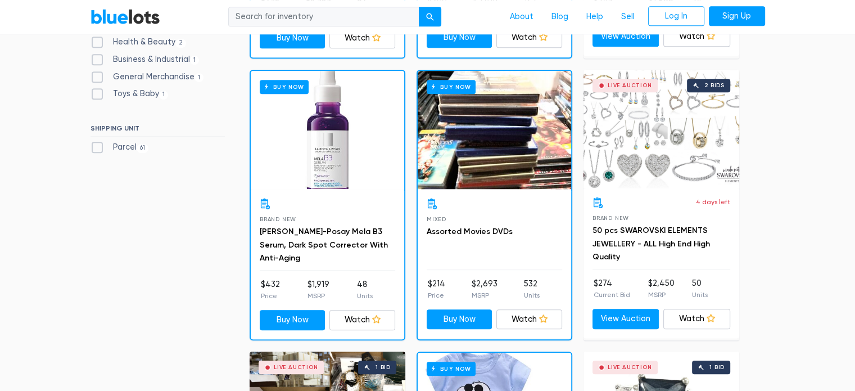
scroll to position [589, 0]
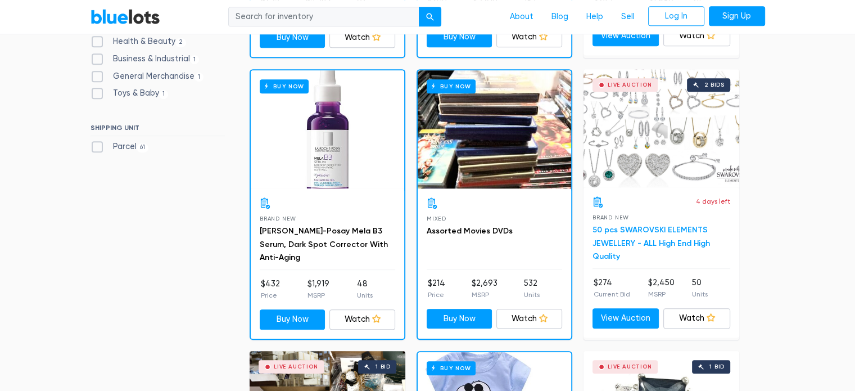
click at [645, 236] on link "50 pcs SWAROVSKI ELEMENTS JEWELLERY - ALL High End High Quality" at bounding box center [651, 243] width 117 height 37
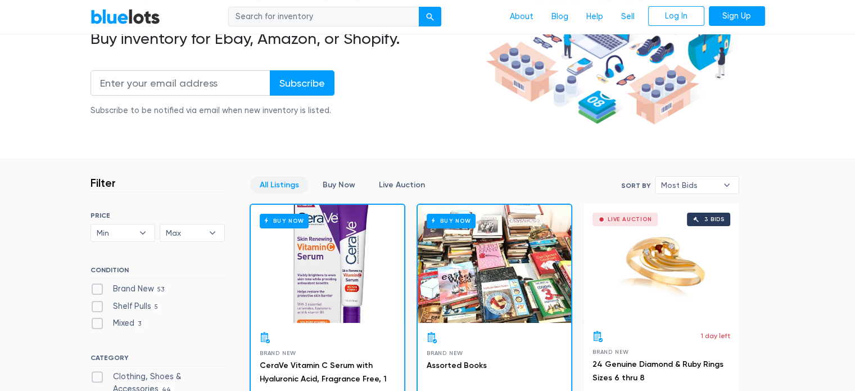
scroll to position [207, 0]
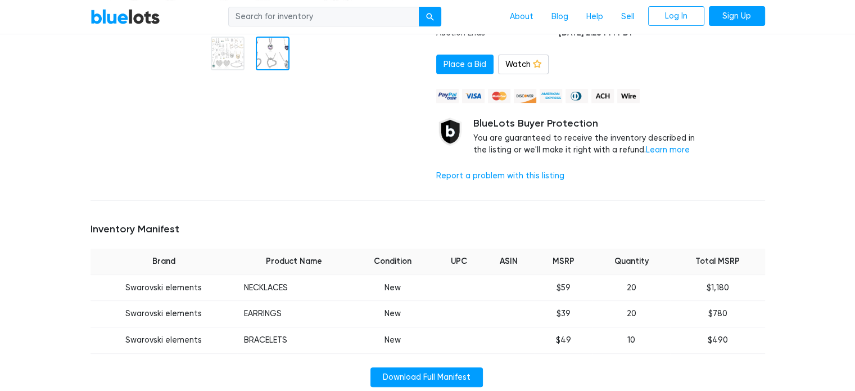
scroll to position [344, 0]
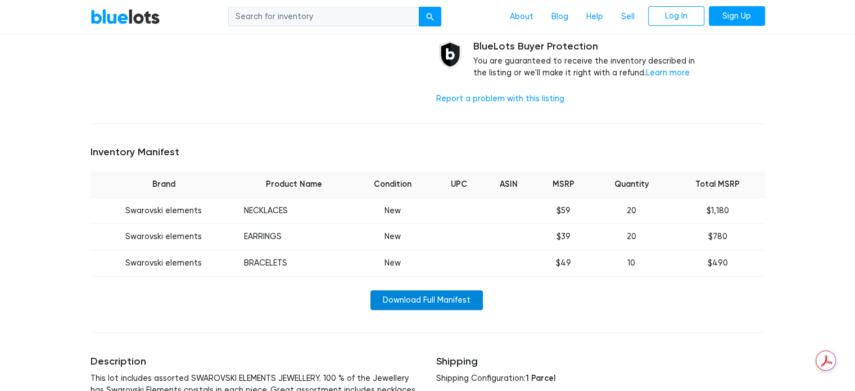
click at [442, 301] on link "Download Full Manifest" at bounding box center [426, 300] width 112 height 20
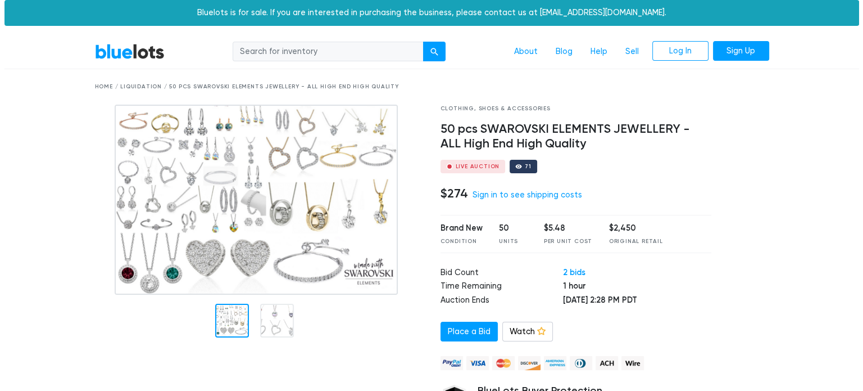
scroll to position [1, 0]
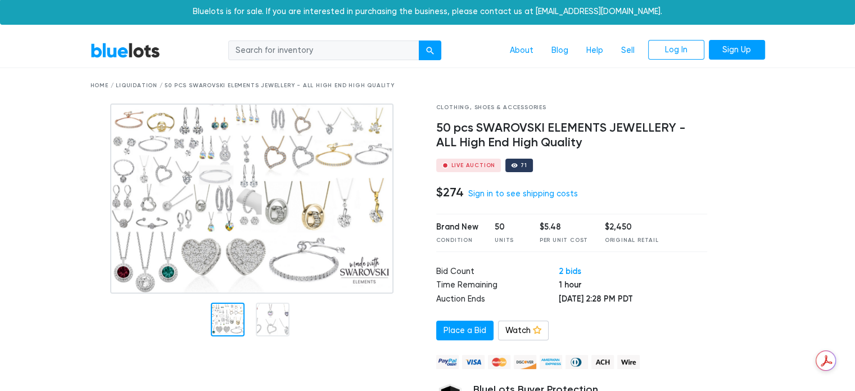
click at [370, 245] on img at bounding box center [251, 198] width 283 height 190
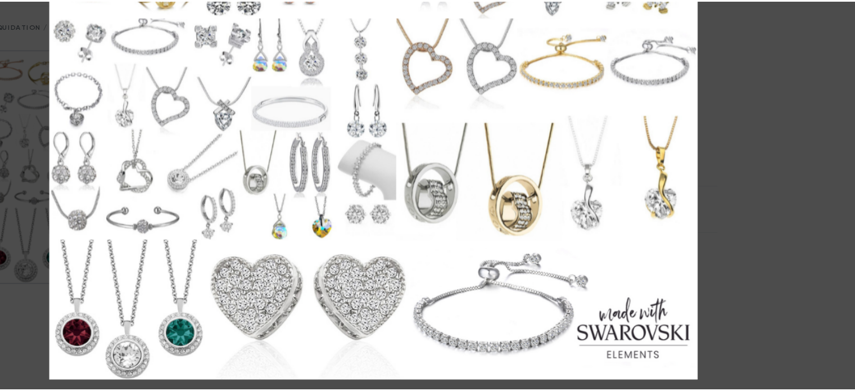
scroll to position [1, 0]
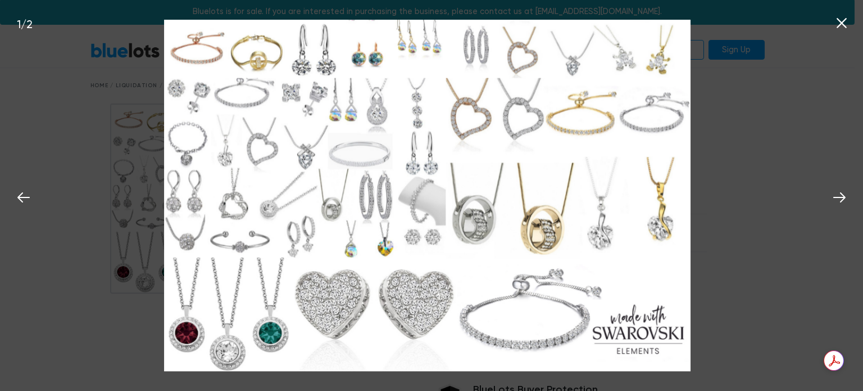
click at [767, 192] on div "1 / 2" at bounding box center [431, 195] width 863 height 391
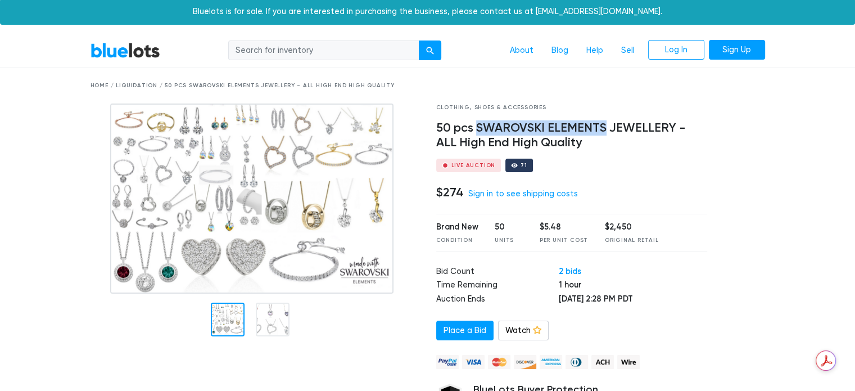
drag, startPoint x: 605, startPoint y: 130, endPoint x: 479, endPoint y: 127, distance: 126.0
click at [479, 127] on h4 "50 pcs SWAROVSKI ELEMENTS JEWELLERY - ALL High End High Quality" at bounding box center [572, 135] width 272 height 29
